Goal: Information Seeking & Learning: Learn about a topic

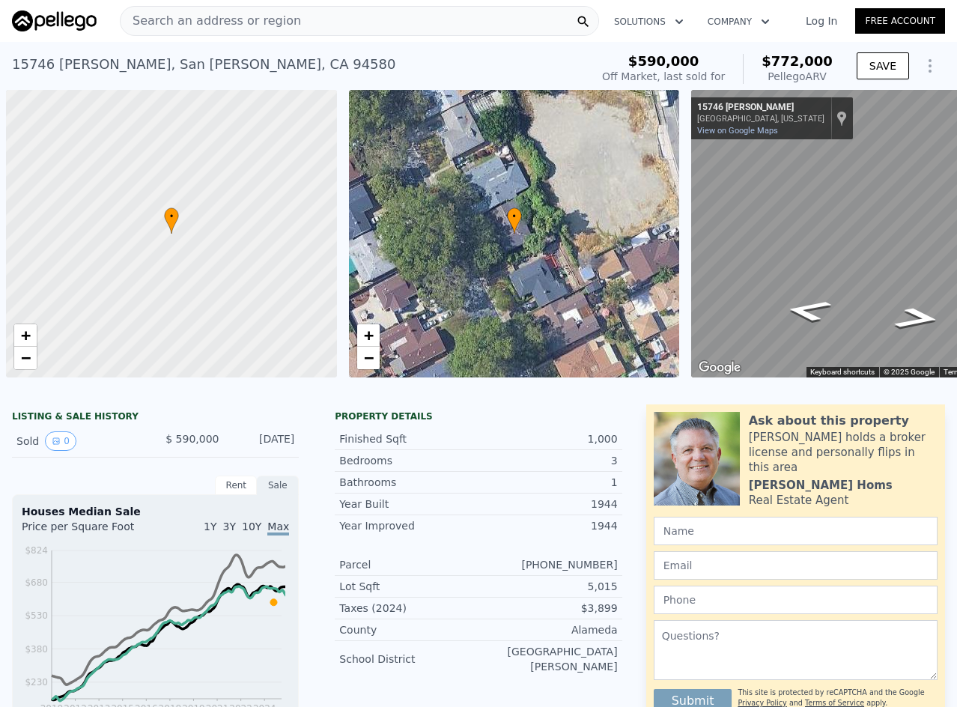
scroll to position [0, 359]
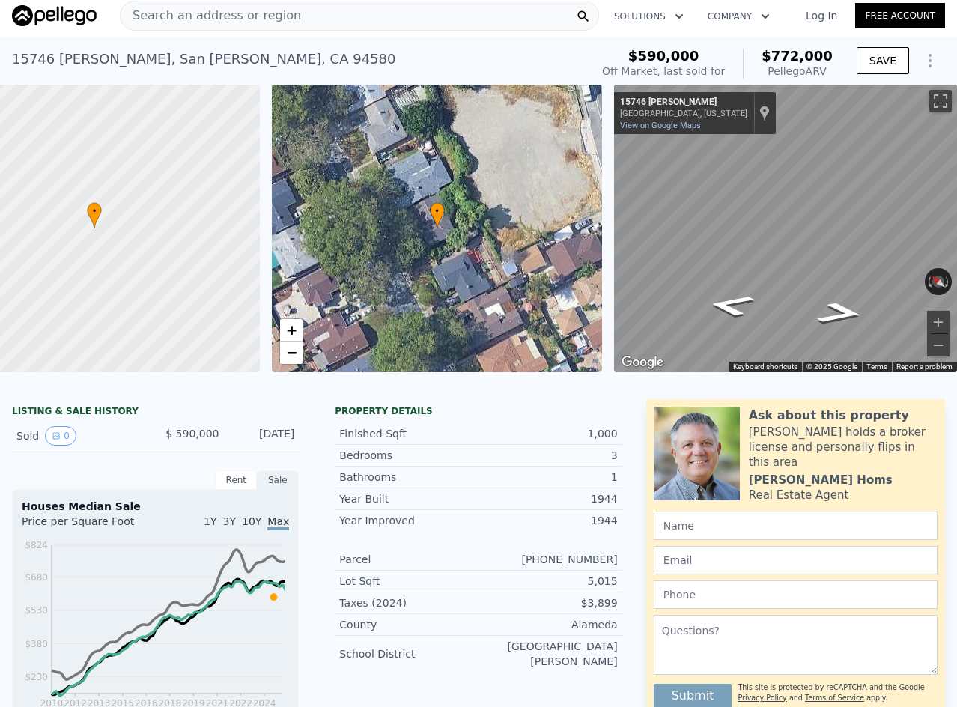
click at [265, 10] on span "Search an address or region" at bounding box center [211, 16] width 180 height 18
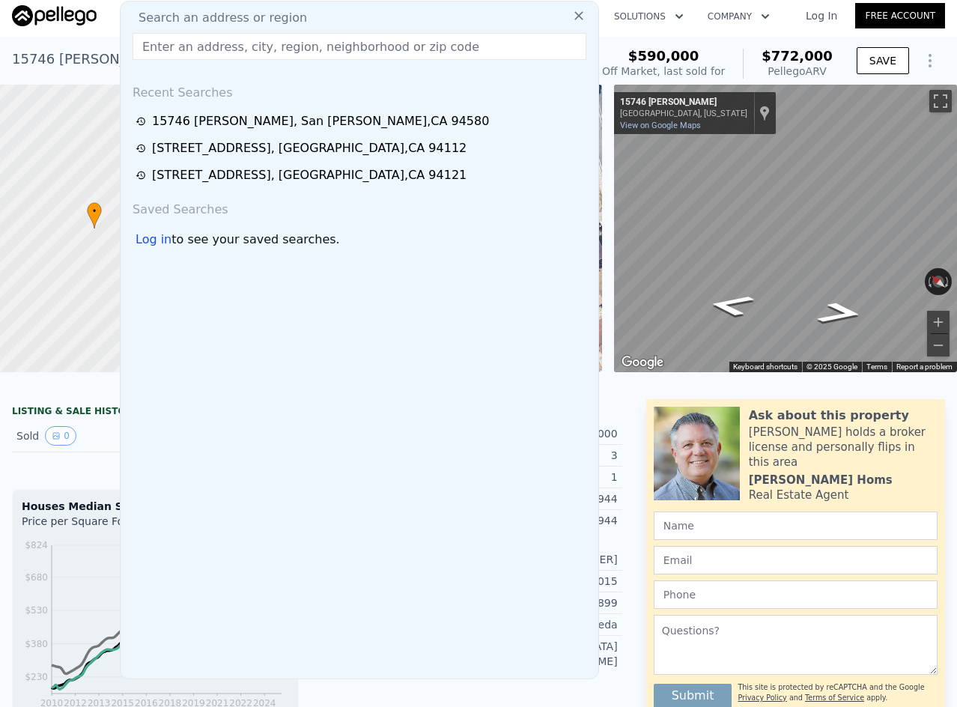
type input "$ 771,000"
type input "$ 94,906"
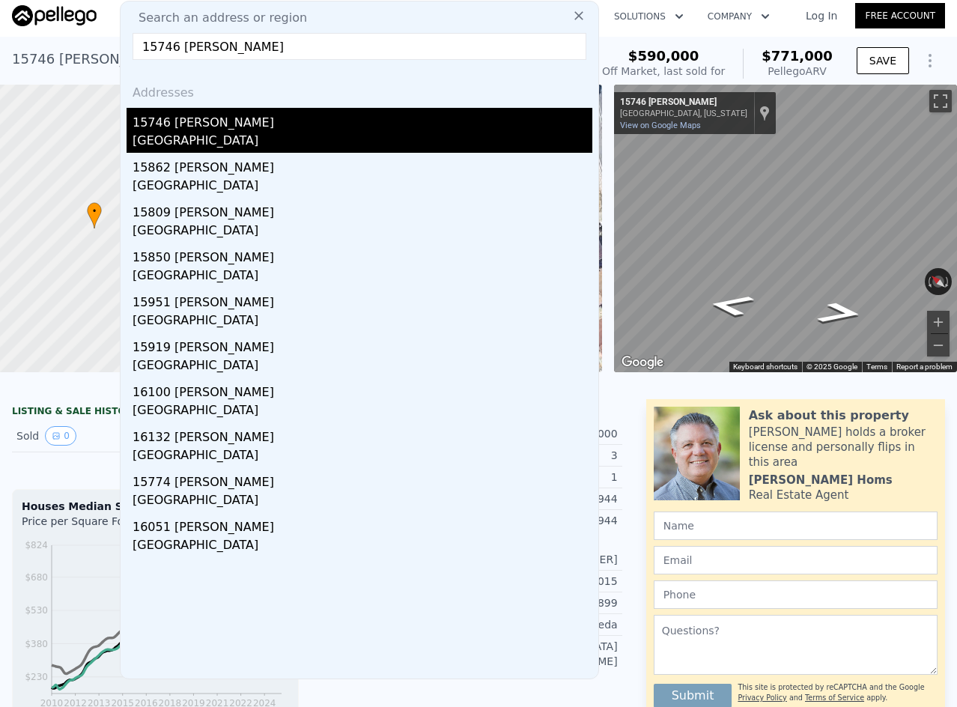
type input "15746 [PERSON_NAME]"
click at [258, 136] on div "[GEOGRAPHIC_DATA]" at bounding box center [363, 142] width 460 height 21
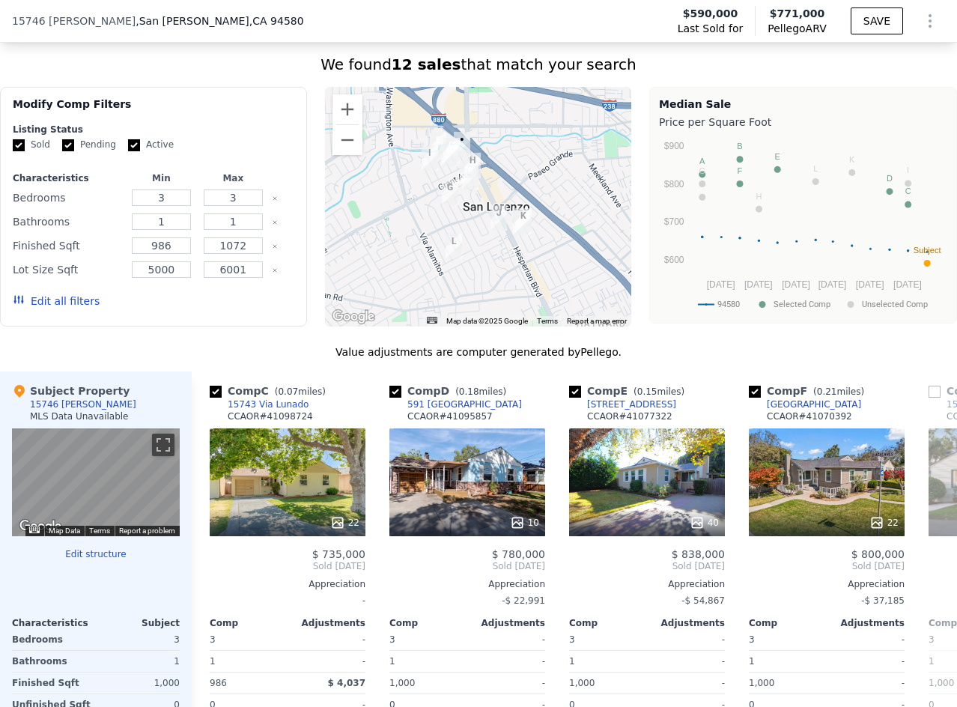
scroll to position [899, 0]
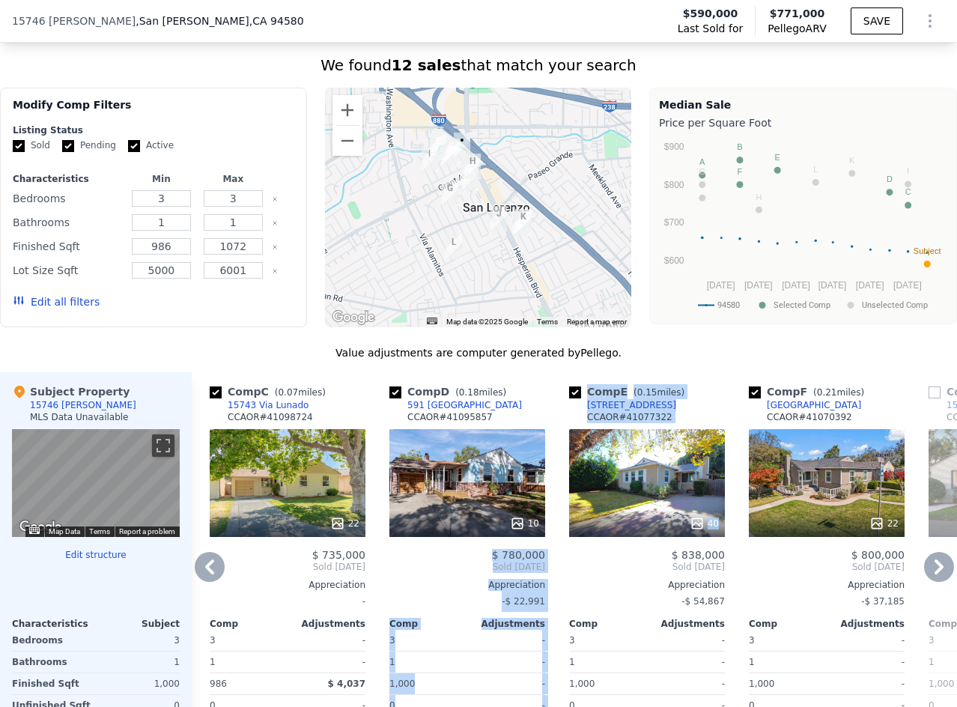
drag, startPoint x: 499, startPoint y: 558, endPoint x: 562, endPoint y: 561, distance: 63.0
click at [630, 555] on div "Comp A ( 0.61 miles) 17004 [GEOGRAPHIC_DATA] CCAOR # 41068514 This is a Flip 19…" at bounding box center [574, 602] width 765 height 460
click at [474, 591] on div "Appreciation" at bounding box center [467, 585] width 156 height 12
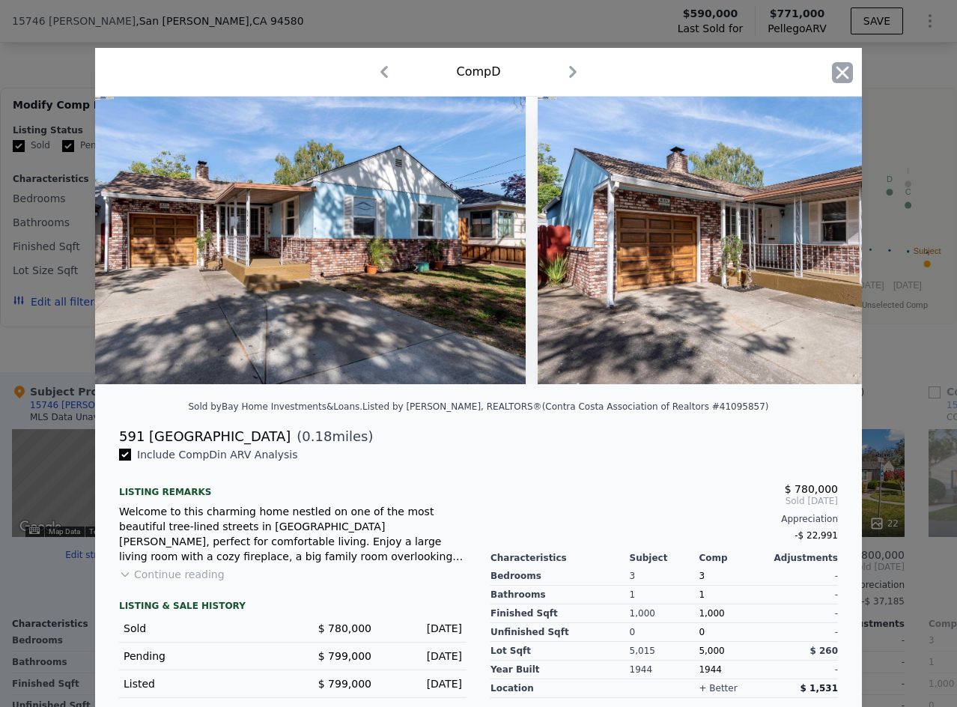
click at [832, 74] on icon "button" at bounding box center [842, 72] width 21 height 21
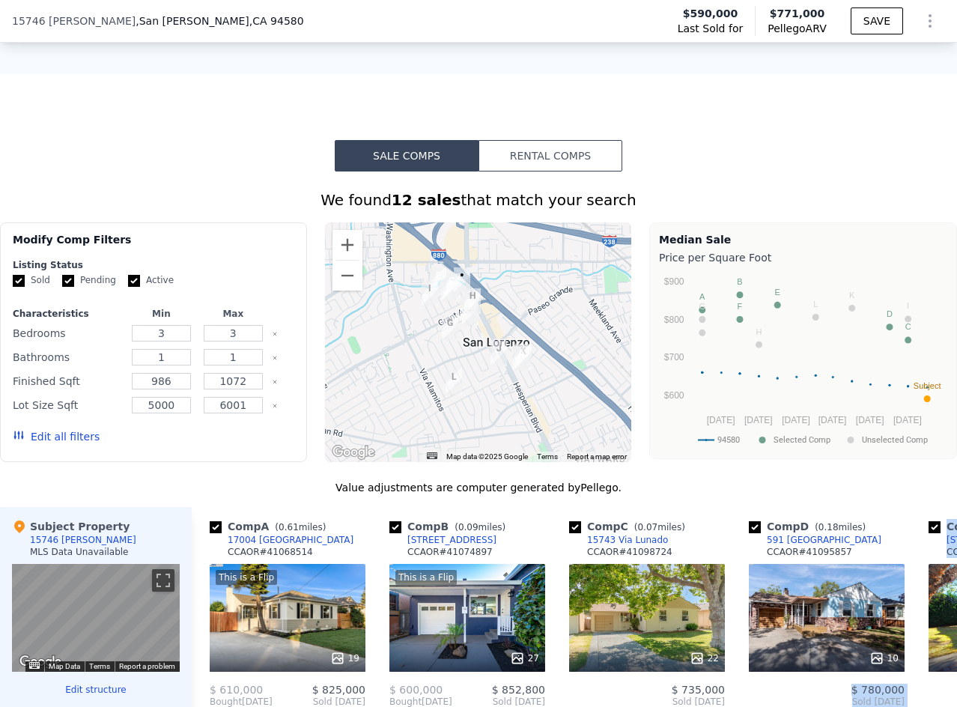
scroll to position [818, 0]
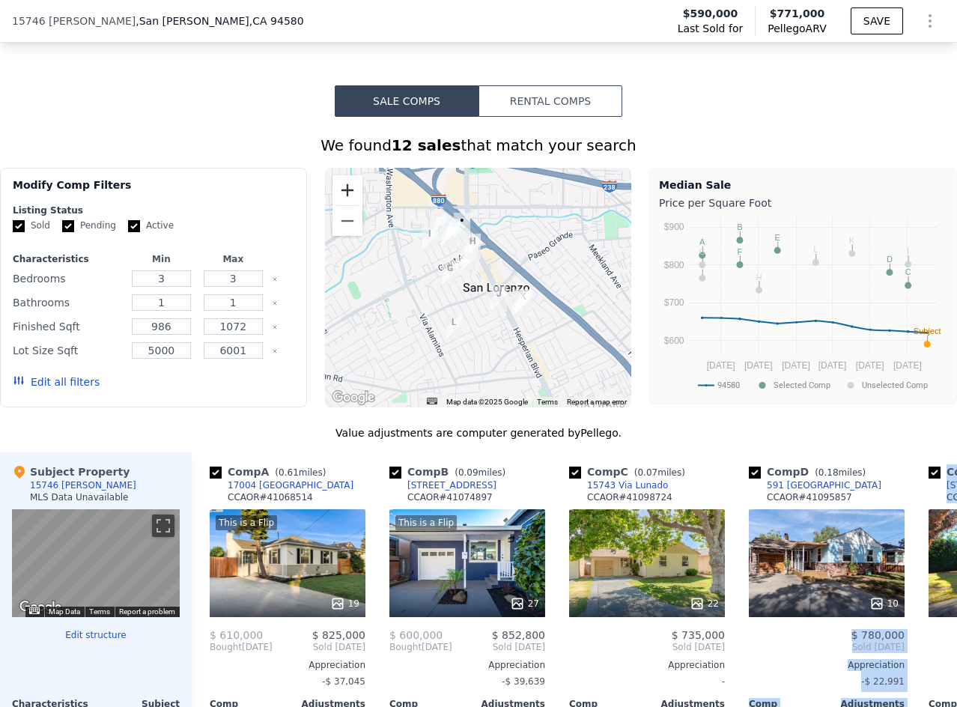
click at [344, 201] on button "Zoom in" at bounding box center [347, 190] width 30 height 30
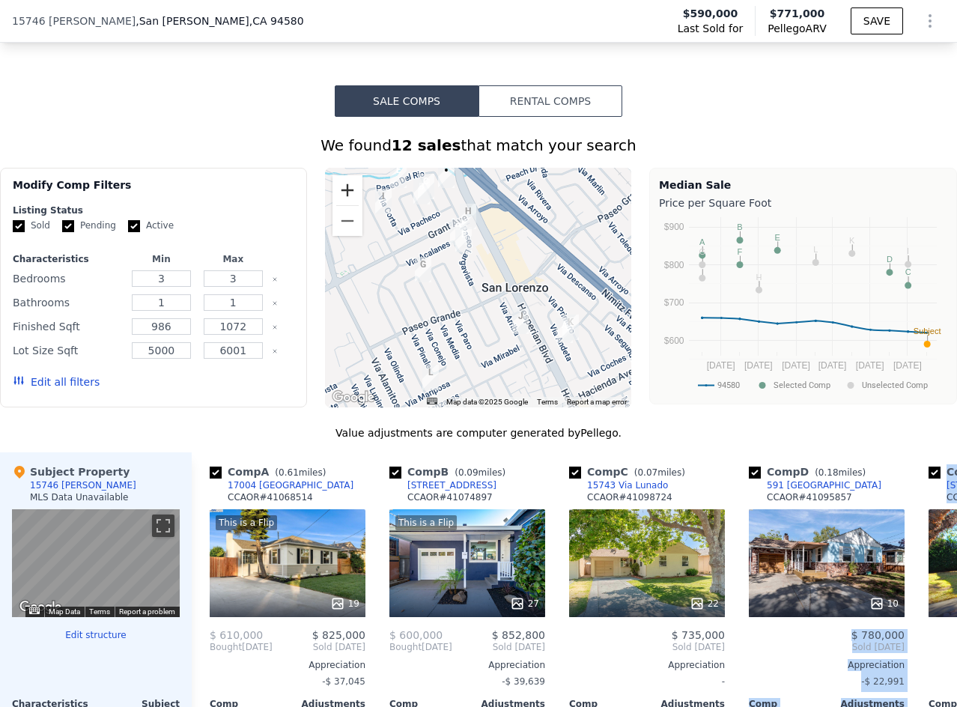
click at [344, 201] on button "Zoom in" at bounding box center [347, 190] width 30 height 30
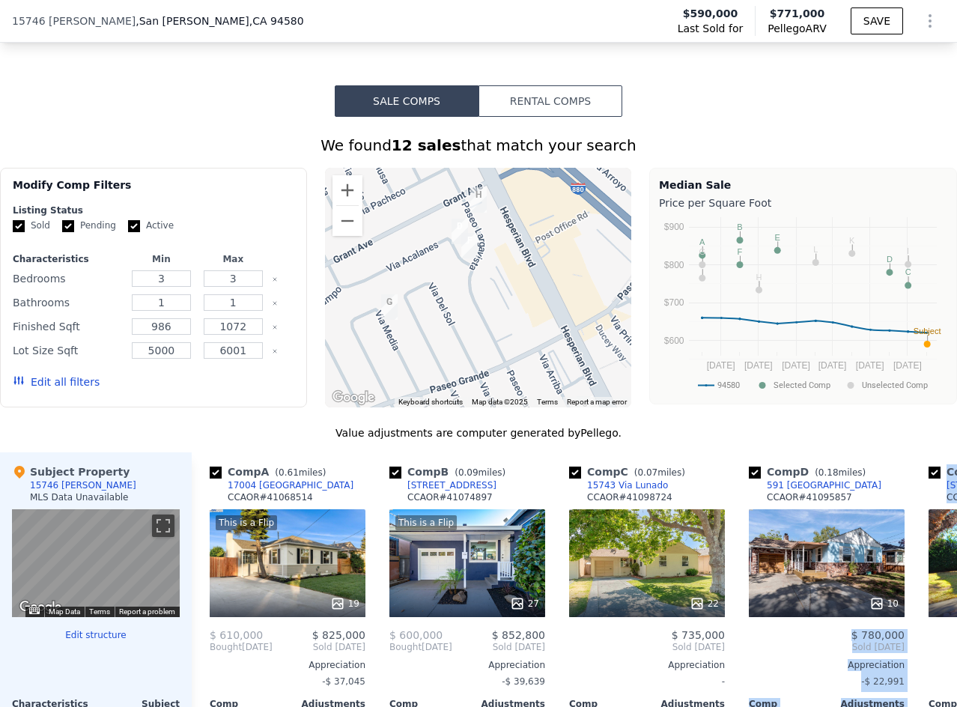
drag, startPoint x: 424, startPoint y: 289, endPoint x: 443, endPoint y: 335, distance: 49.7
click at [443, 335] on div at bounding box center [478, 288] width 307 height 240
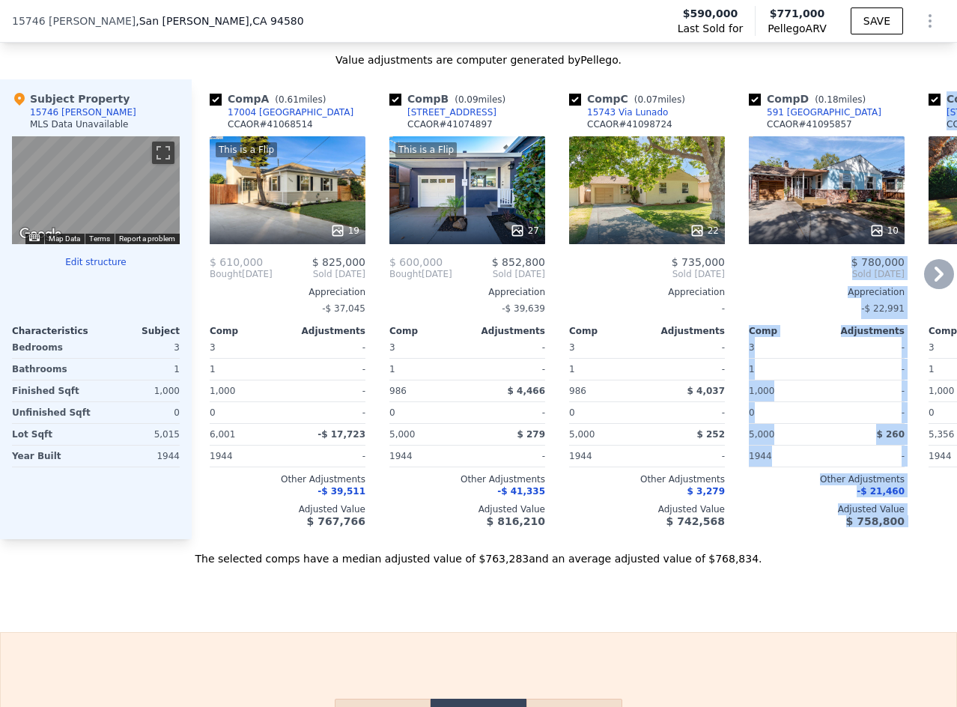
scroll to position [1118, 0]
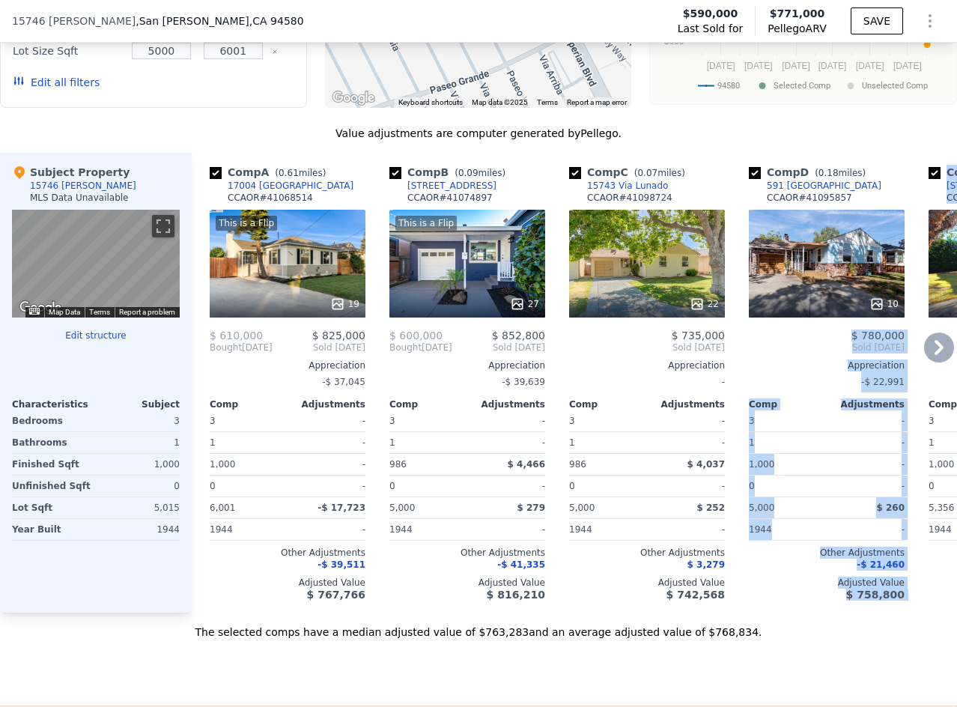
click at [803, 518] on div "5,000" at bounding box center [786, 507] width 75 height 21
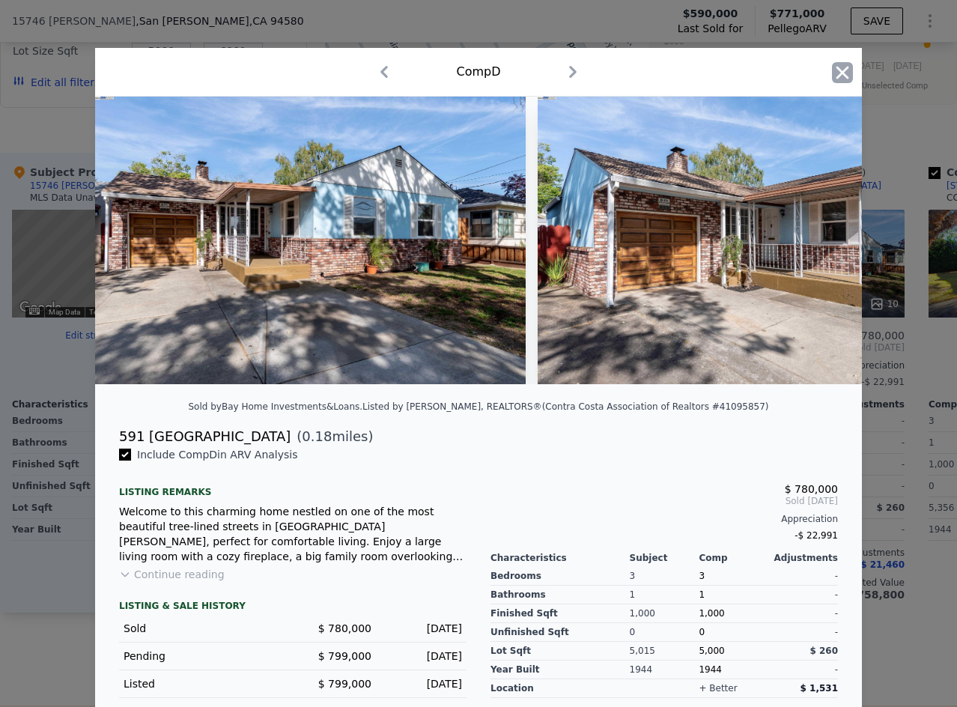
click at [844, 67] on icon "button" at bounding box center [842, 72] width 21 height 21
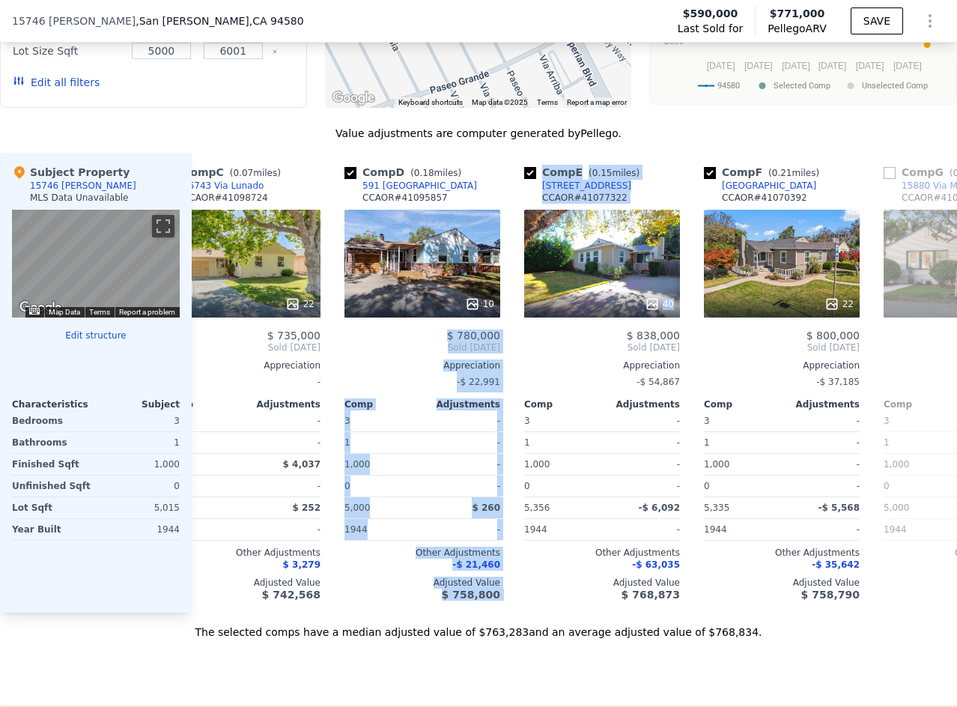
scroll to position [0, 429]
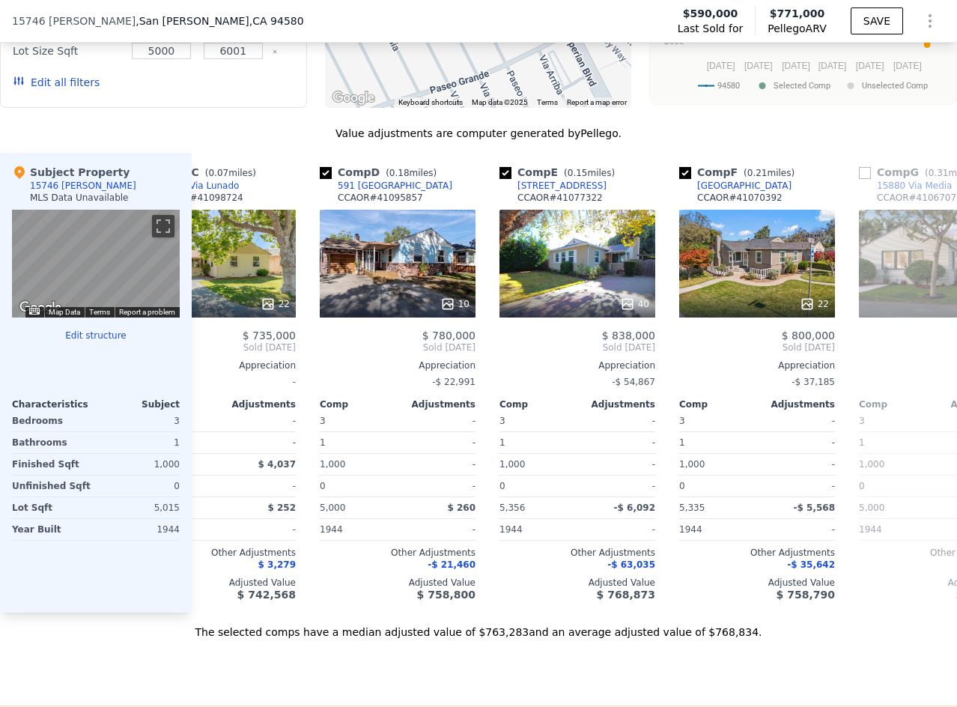
click at [749, 138] on div "Value adjustments are computer generated by Pellego ." at bounding box center [478, 133] width 957 height 15
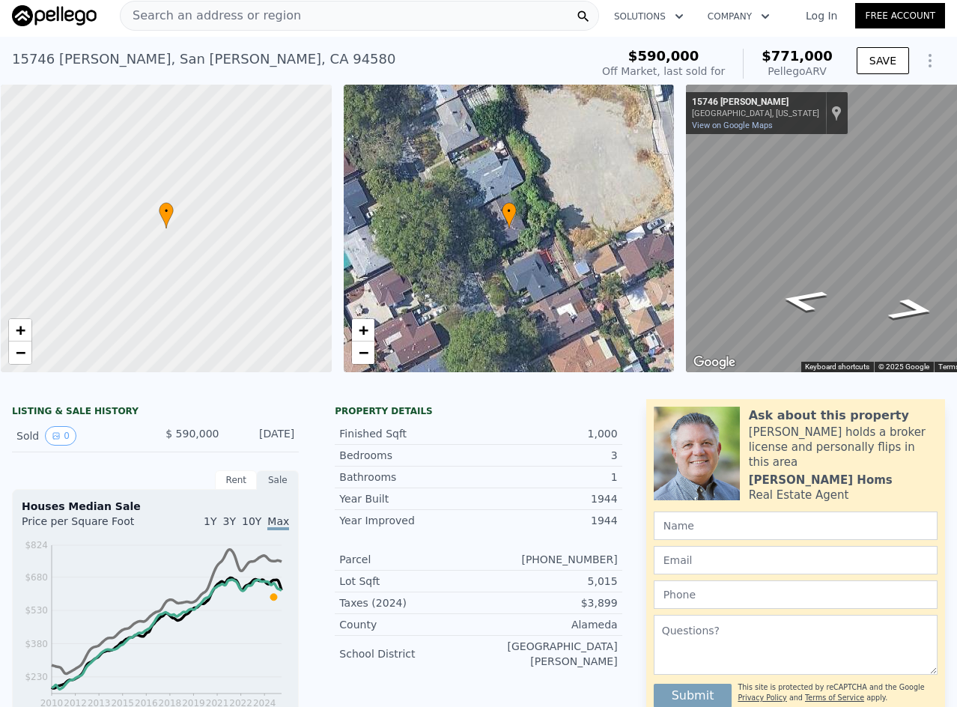
scroll to position [0, 6]
